Goal: Information Seeking & Learning: Learn about a topic

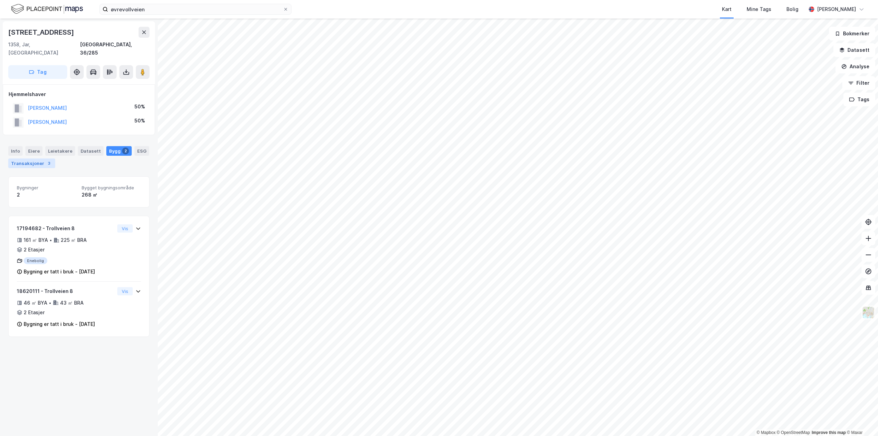
click at [30, 158] on div "Transaksjoner 3" at bounding box center [31, 163] width 47 height 10
